Goal: Find contact information: Find contact information

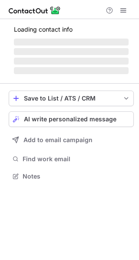
scroll to position [168, 139]
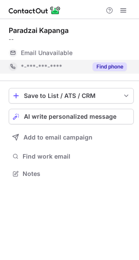
click at [108, 64] on button "Find phone" at bounding box center [109, 66] width 34 height 9
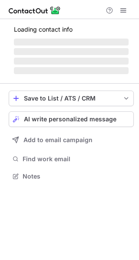
scroll to position [168, 139]
